Goal: Task Accomplishment & Management: Manage account settings

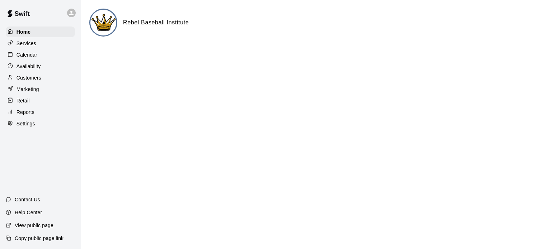
click at [30, 56] on p "Calendar" at bounding box center [26, 54] width 21 height 7
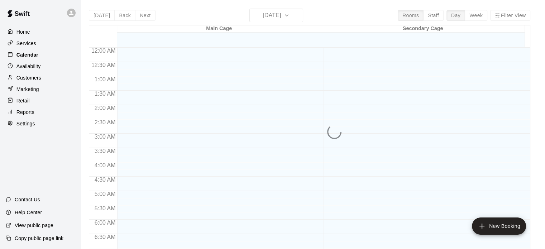
scroll to position [456, 0]
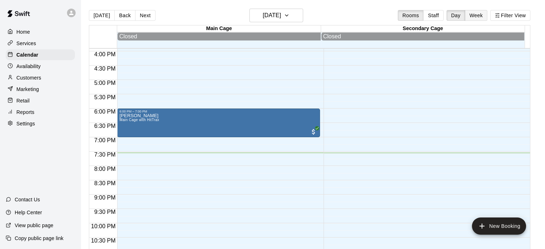
click at [480, 15] on button "Week" at bounding box center [476, 15] width 23 height 11
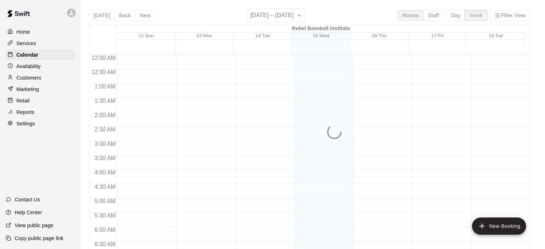
scroll to position [486, 0]
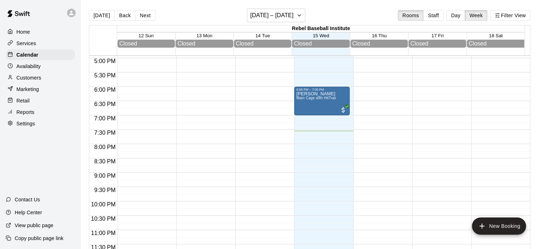
click at [288, 22] on div "[DATE] Back Next [DATE] – [DATE] Rooms Staff Day Week Filter View" at bounding box center [310, 17] width 442 height 16
click at [284, 15] on h6 "[DATE] – [DATE]" at bounding box center [271, 15] width 43 height 10
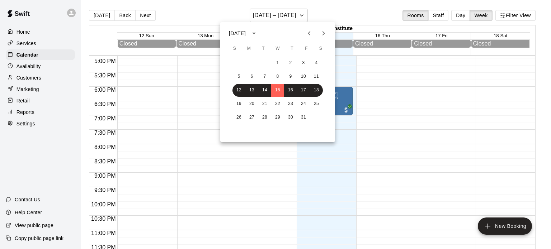
click at [323, 35] on icon "Next month" at bounding box center [323, 33] width 3 height 4
click at [253, 88] on button "10" at bounding box center [251, 90] width 13 height 13
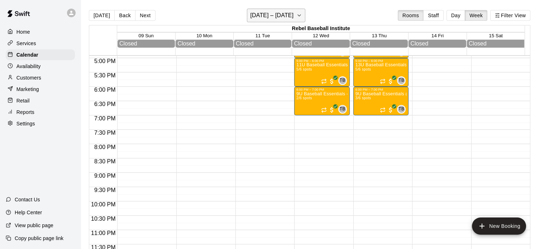
click at [260, 18] on h6 "[DATE] – [DATE]" at bounding box center [271, 15] width 43 height 10
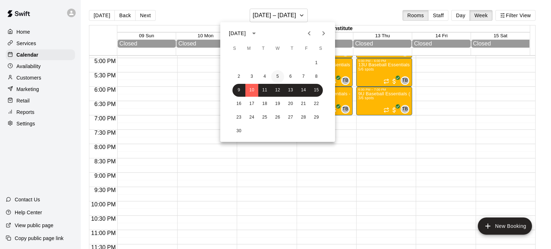
click at [274, 75] on button "5" at bounding box center [277, 76] width 13 height 13
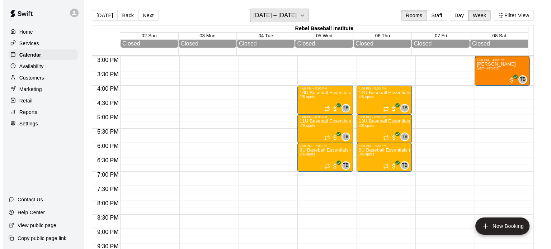
scroll to position [430, 0]
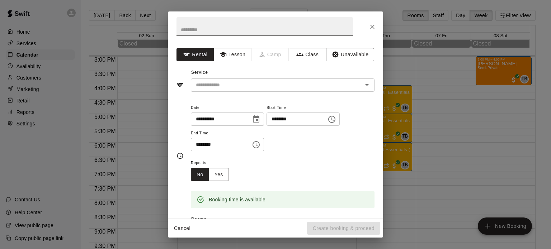
click at [371, 23] on icon "Close" at bounding box center [372, 26] width 7 height 7
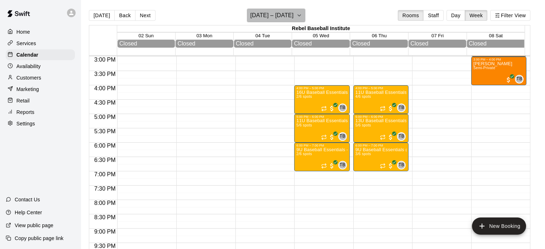
click at [291, 15] on h6 "[DATE] – [DATE]" at bounding box center [271, 15] width 43 height 10
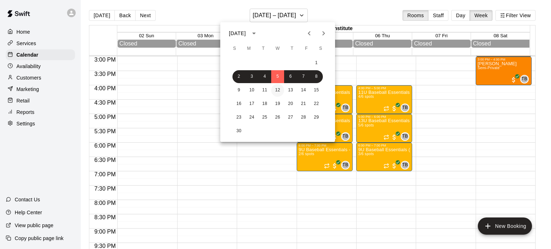
click at [273, 89] on button "12" at bounding box center [277, 90] width 13 height 13
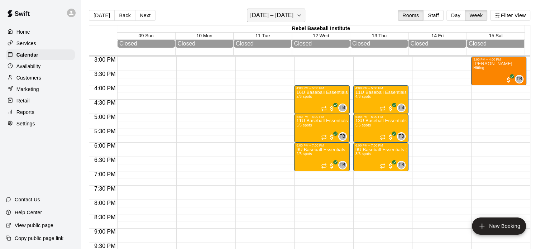
click at [278, 12] on h6 "[DATE] – [DATE]" at bounding box center [271, 15] width 43 height 10
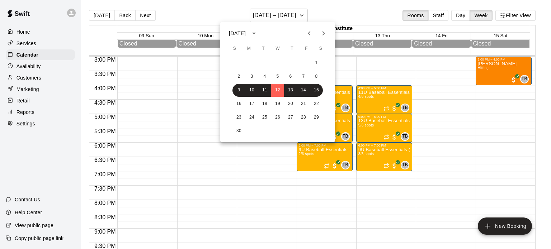
click at [263, 157] on div at bounding box center [275, 124] width 551 height 249
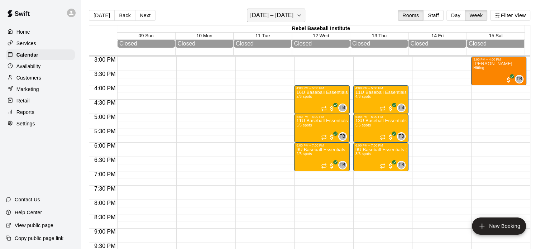
click at [279, 12] on h6 "[DATE] – [DATE]" at bounding box center [271, 15] width 43 height 10
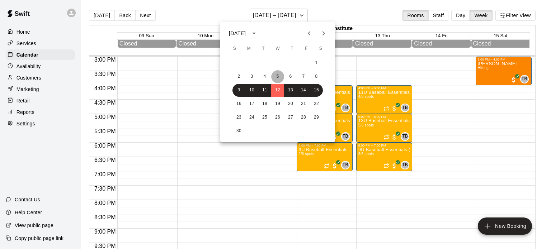
click at [277, 78] on button "5" at bounding box center [277, 76] width 13 height 13
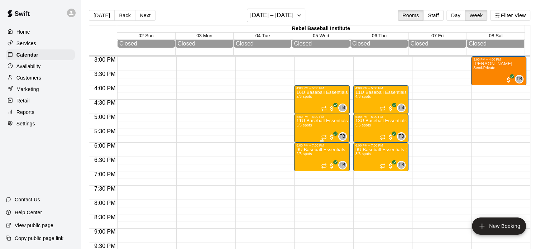
click at [317, 121] on p "11U Baseball Essentials" at bounding box center [322, 121] width 51 height 0
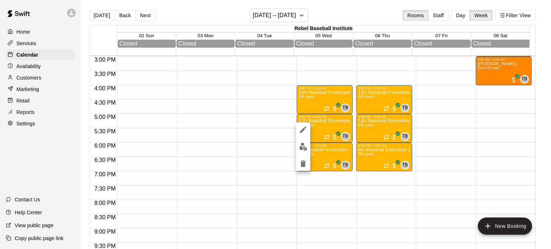
click at [304, 147] on img "edit" at bounding box center [303, 147] width 8 height 8
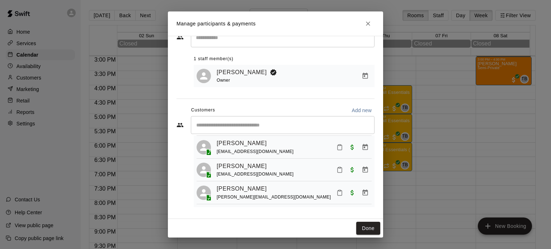
scroll to position [67, 0]
click at [363, 169] on icon "Manage bookings & payment" at bounding box center [365, 170] width 5 height 6
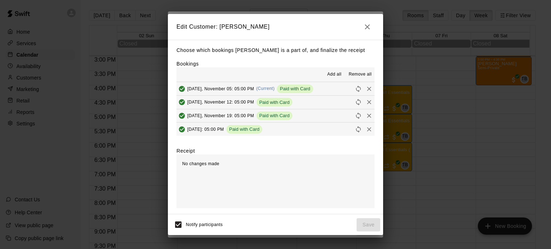
click at [358, 72] on span "Remove all" at bounding box center [360, 74] width 23 height 7
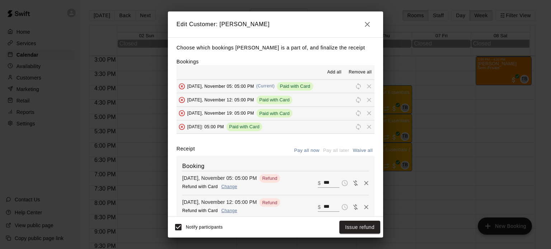
click at [356, 149] on button "Waive all" at bounding box center [363, 150] width 24 height 11
type input "*"
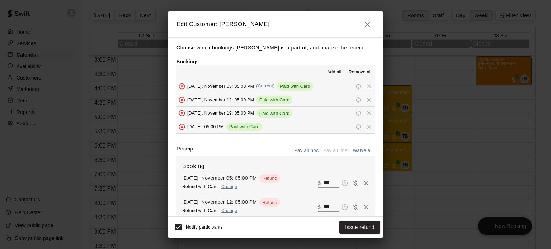
type input "*"
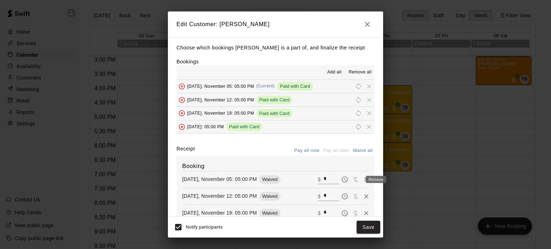
scroll to position [105, 0]
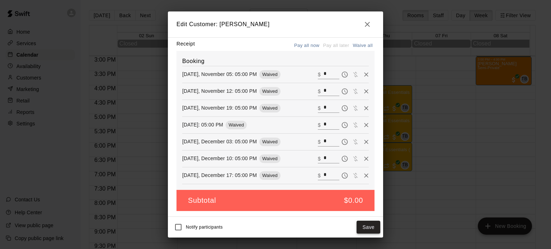
click at [363, 228] on button "Save" at bounding box center [368, 227] width 24 height 13
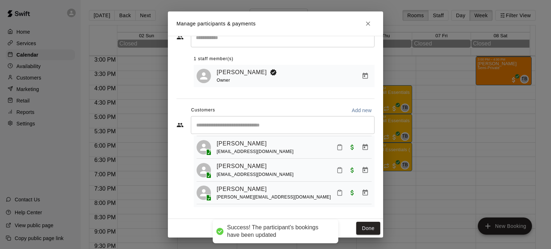
scroll to position [43, 0]
click at [366, 20] on icon "Close" at bounding box center [367, 23] width 7 height 7
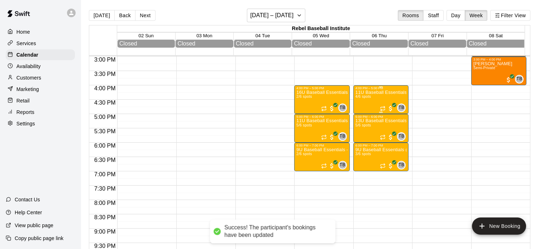
click at [373, 99] on div "11U Baseball Essentials 4/6 spots" at bounding box center [381, 214] width 51 height 249
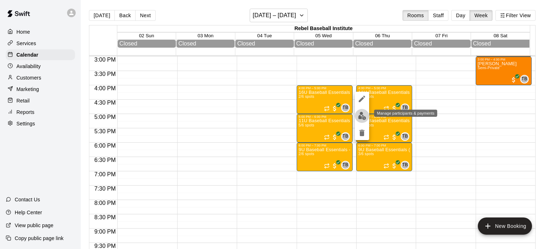
click at [361, 117] on img "edit" at bounding box center [362, 116] width 8 height 8
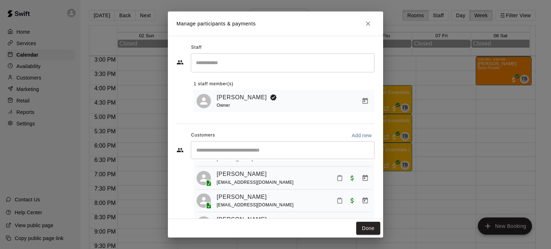
scroll to position [0, 0]
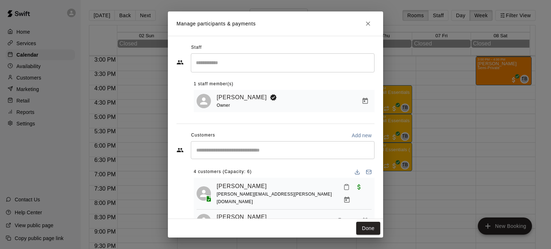
click at [265, 147] on div "​" at bounding box center [283, 150] width 184 height 18
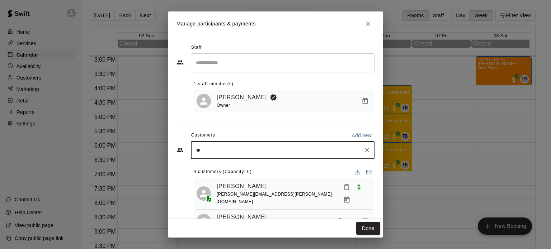
type input "*"
type input "*****"
click at [248, 173] on span "[EMAIL_ADDRESS][DOMAIN_NAME]" at bounding box center [249, 175] width 77 height 5
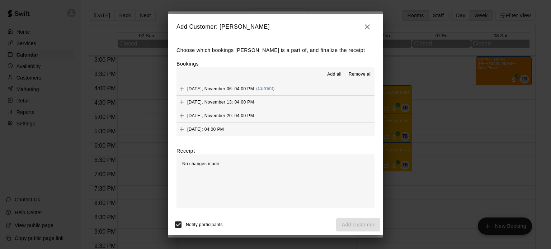
click at [335, 76] on span "Add all" at bounding box center [334, 74] width 14 height 7
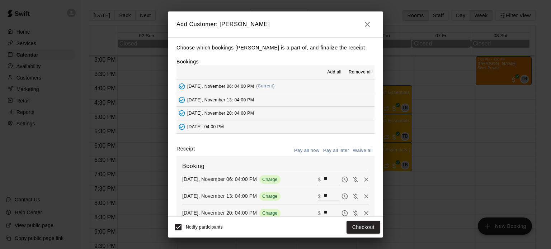
click at [357, 152] on button "Waive all" at bounding box center [363, 150] width 24 height 11
type input "*"
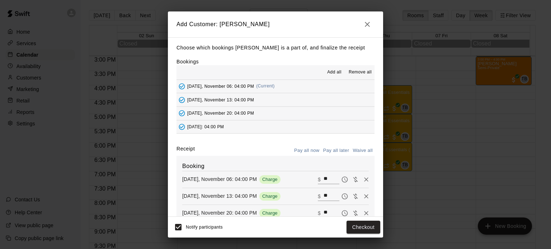
type input "*"
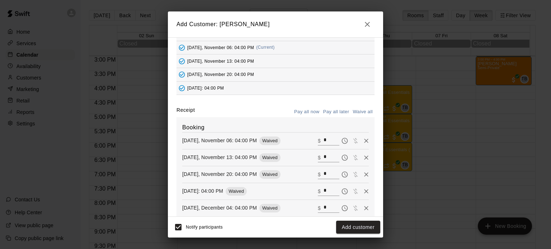
scroll to position [105, 0]
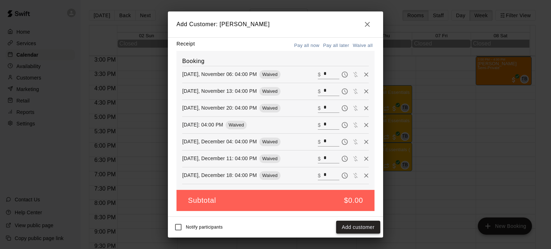
click at [358, 226] on button "Add customer" at bounding box center [358, 227] width 44 height 13
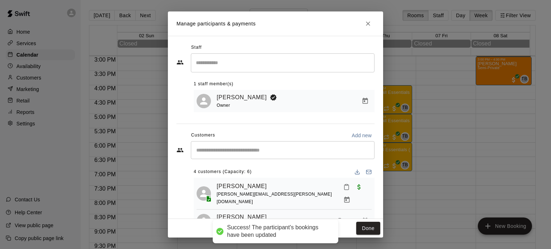
scroll to position [80, 0]
click at [366, 22] on icon "Close" at bounding box center [368, 24] width 4 height 4
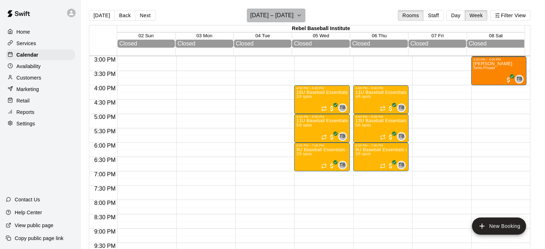
click at [299, 11] on button "[DATE] – [DATE]" at bounding box center [276, 16] width 58 height 14
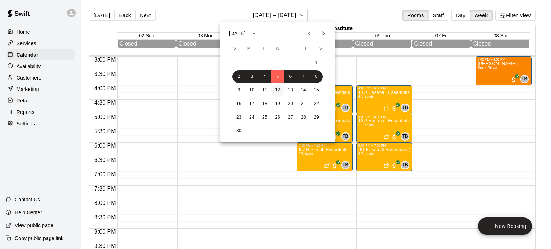
click at [275, 89] on button "12" at bounding box center [277, 90] width 13 height 13
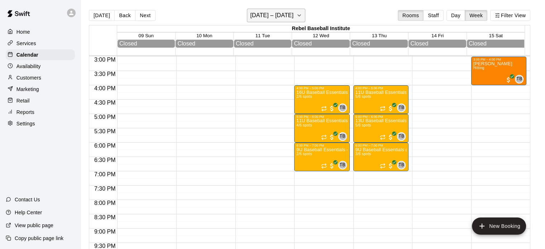
click at [300, 15] on button "[DATE] – [DATE]" at bounding box center [276, 16] width 58 height 14
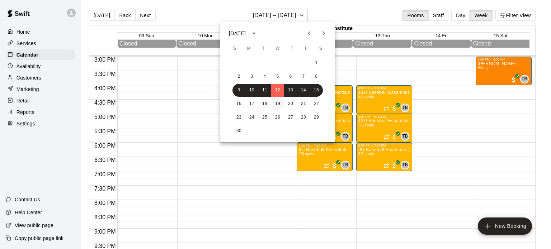
click at [278, 100] on button "19" at bounding box center [277, 104] width 13 height 13
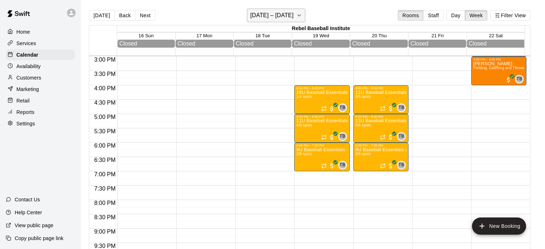
click at [306, 11] on button "[DATE] – [DATE]" at bounding box center [276, 16] width 58 height 14
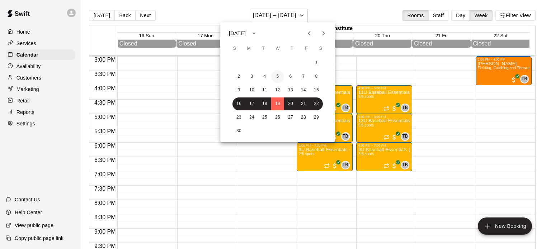
click at [276, 74] on button "5" at bounding box center [277, 76] width 13 height 13
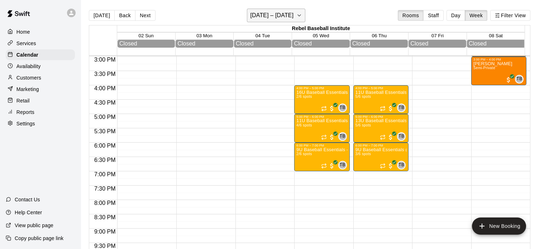
click at [301, 19] on icon "button" at bounding box center [300, 15] width 6 height 9
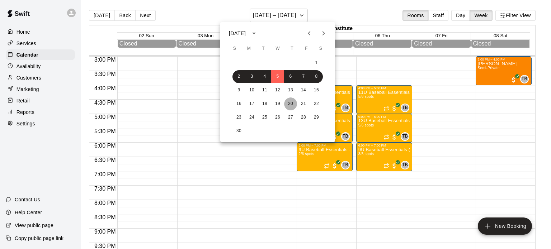
click at [291, 103] on button "20" at bounding box center [290, 104] width 13 height 13
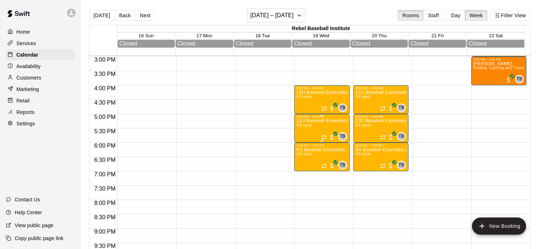
click at [331, 121] on p "11U Baseball Essentials" at bounding box center [322, 121] width 51 height 0
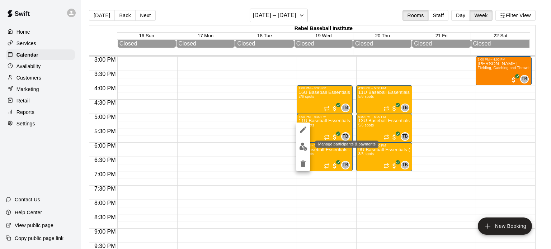
click at [302, 147] on img "edit" at bounding box center [303, 147] width 8 height 8
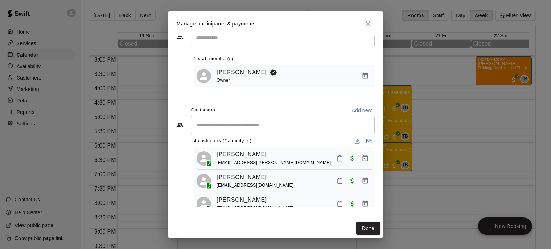
scroll to position [0, 0]
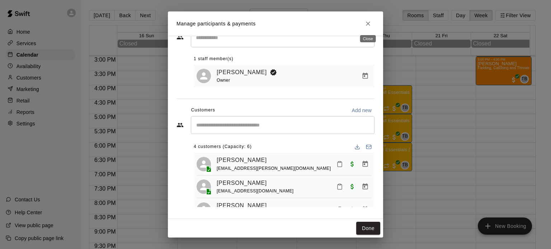
click at [370, 19] on button "Close" at bounding box center [367, 23] width 13 height 13
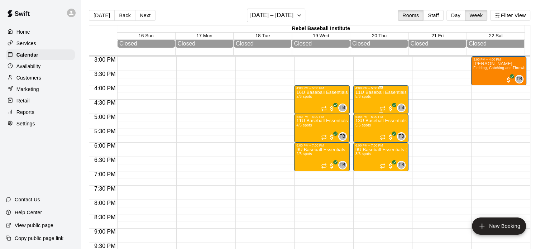
click at [377, 93] on p "11U Baseball Essentials" at bounding box center [381, 93] width 51 height 0
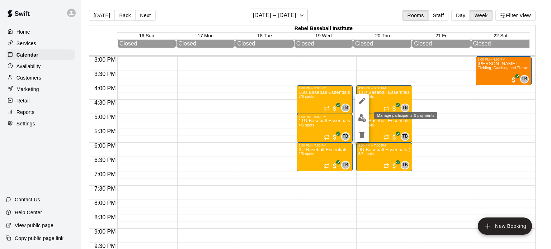
click at [363, 117] on img "edit" at bounding box center [362, 118] width 8 height 8
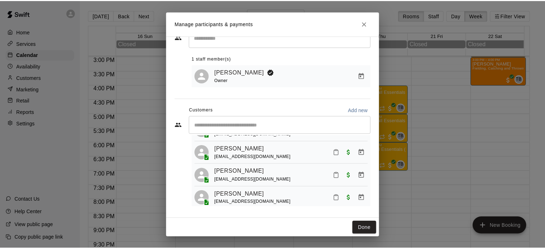
scroll to position [67, 0]
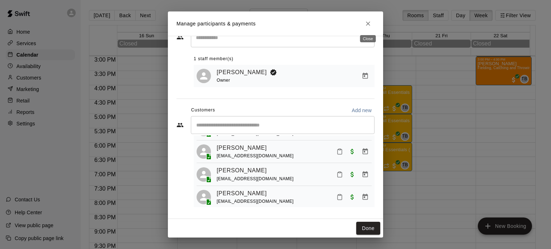
click at [370, 24] on icon "Close" at bounding box center [367, 23] width 7 height 7
